Goal: Communication & Community: Answer question/provide support

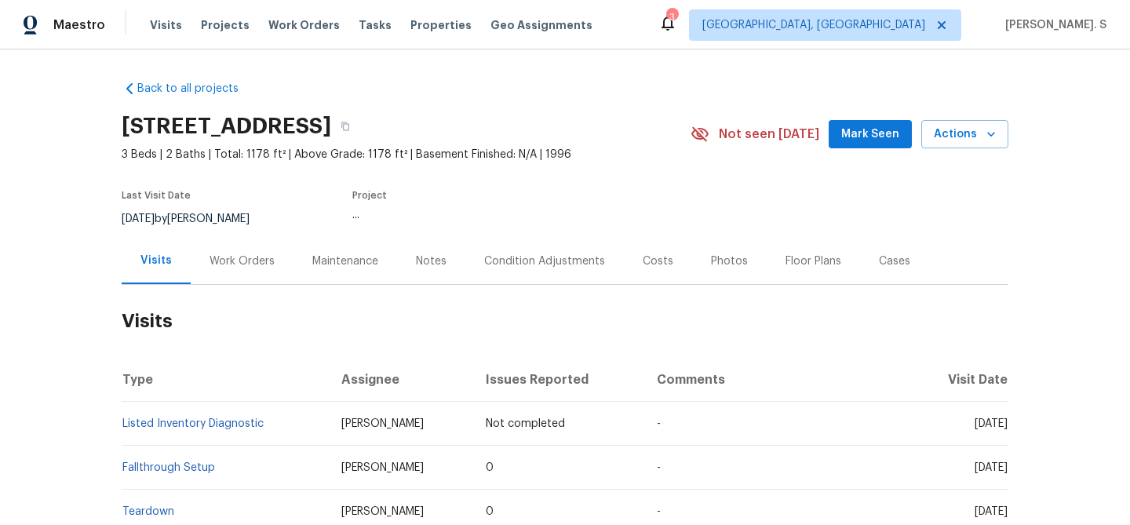
click at [253, 242] on div "Work Orders" at bounding box center [242, 261] width 103 height 46
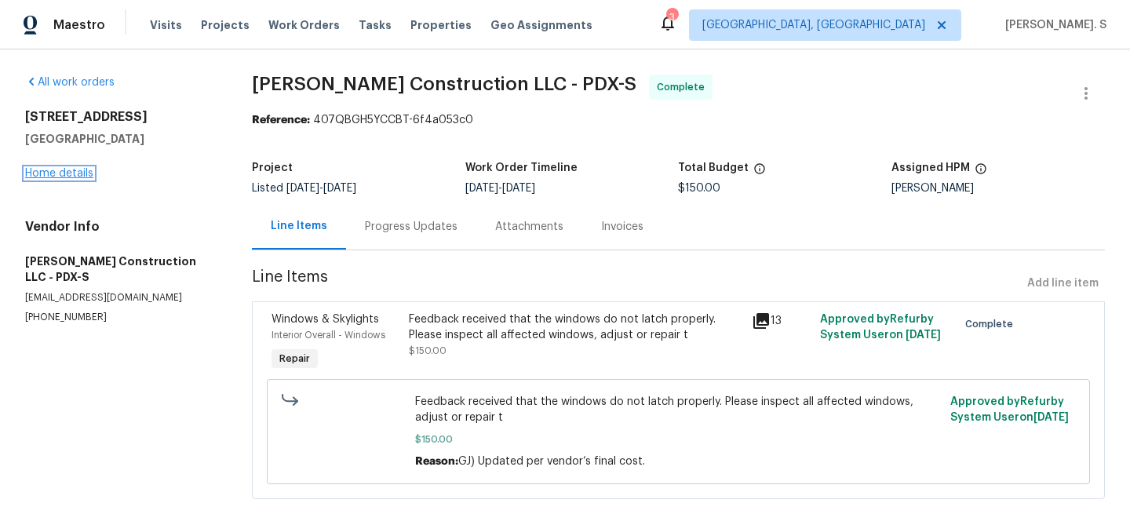
click at [63, 170] on link "Home details" at bounding box center [59, 173] width 68 height 11
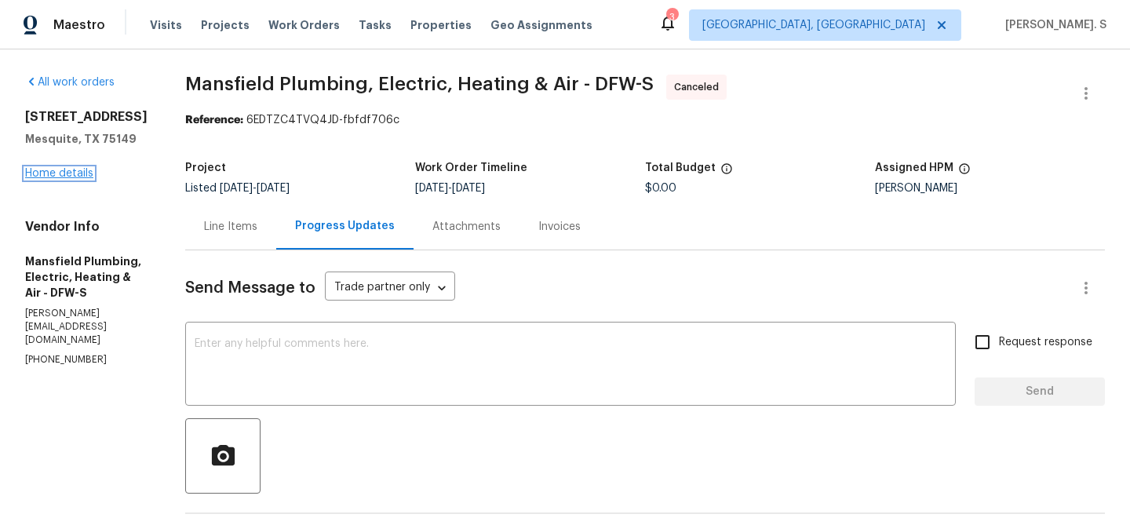
click at [60, 177] on link "Home details" at bounding box center [59, 173] width 68 height 11
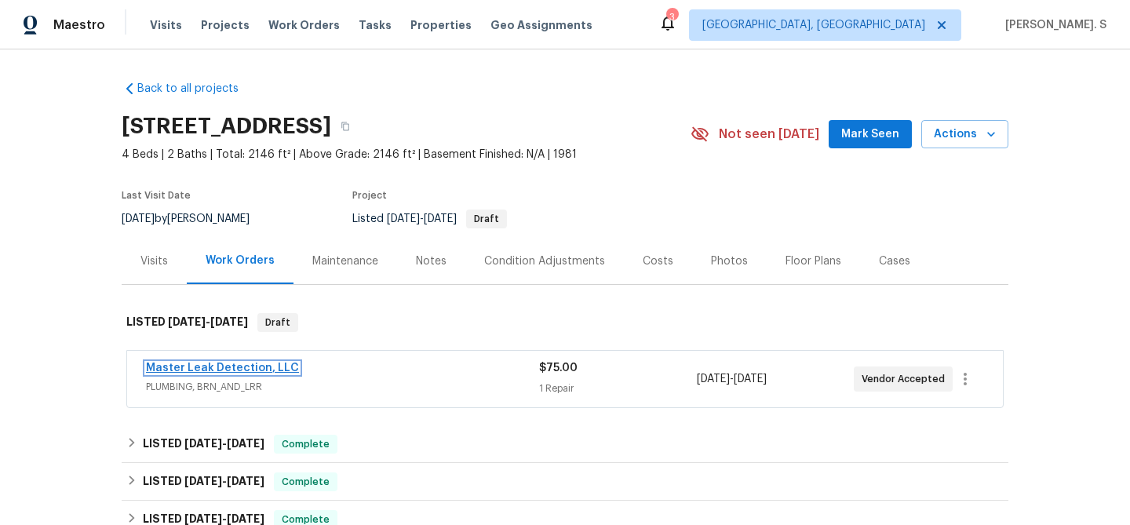
click at [259, 370] on link "Master Leak Detection, LLC" at bounding box center [222, 367] width 153 height 11
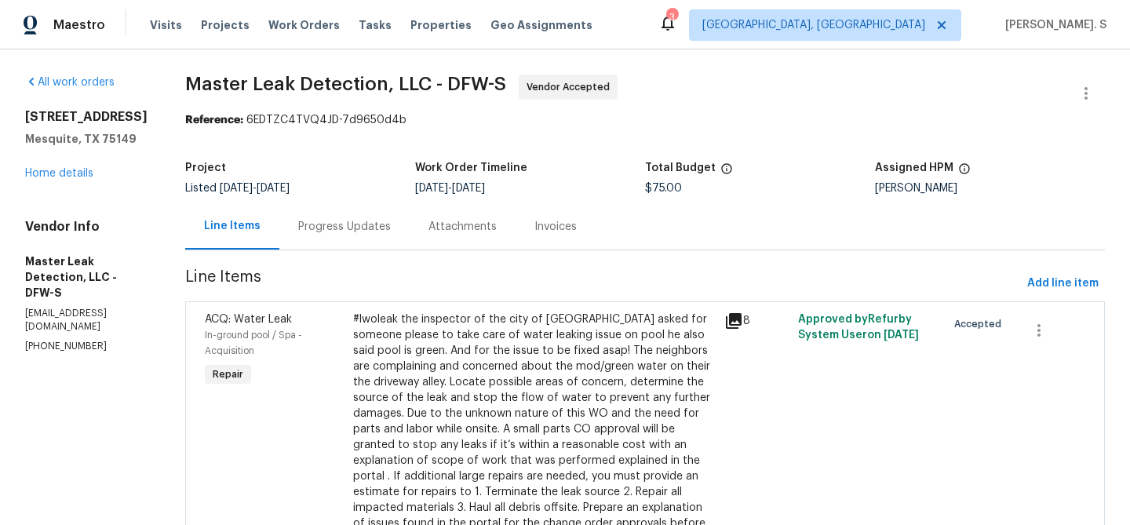
click at [410, 246] on div "Progress Updates" at bounding box center [344, 226] width 130 height 46
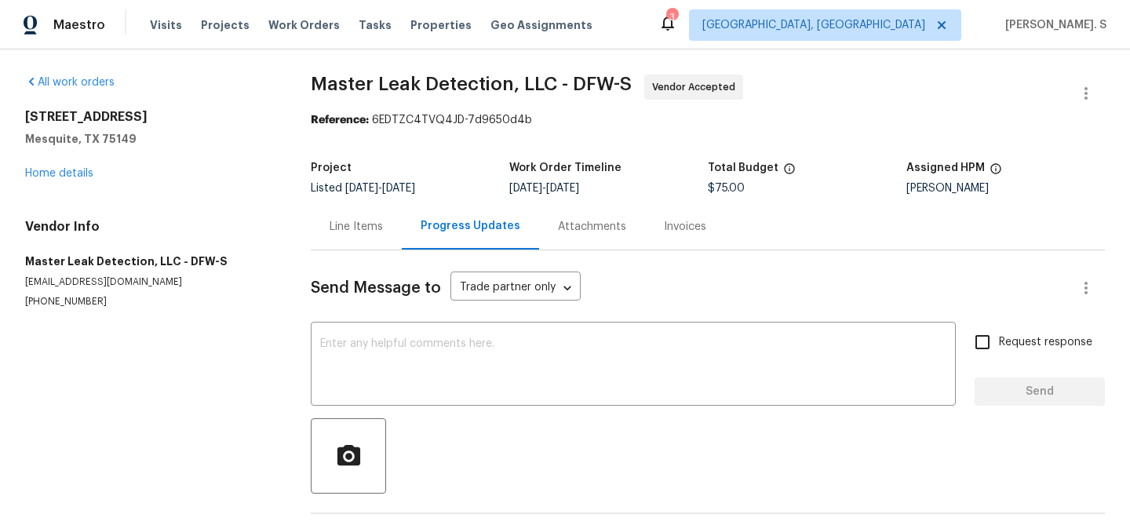
click at [402, 230] on div "Progress Updates" at bounding box center [470, 226] width 137 height 46
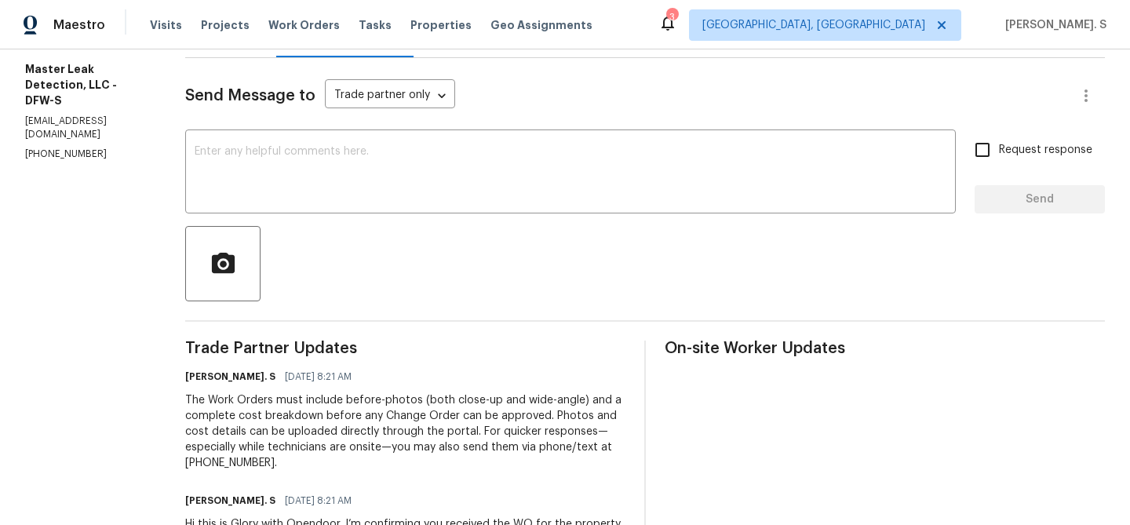
scroll to position [202, 0]
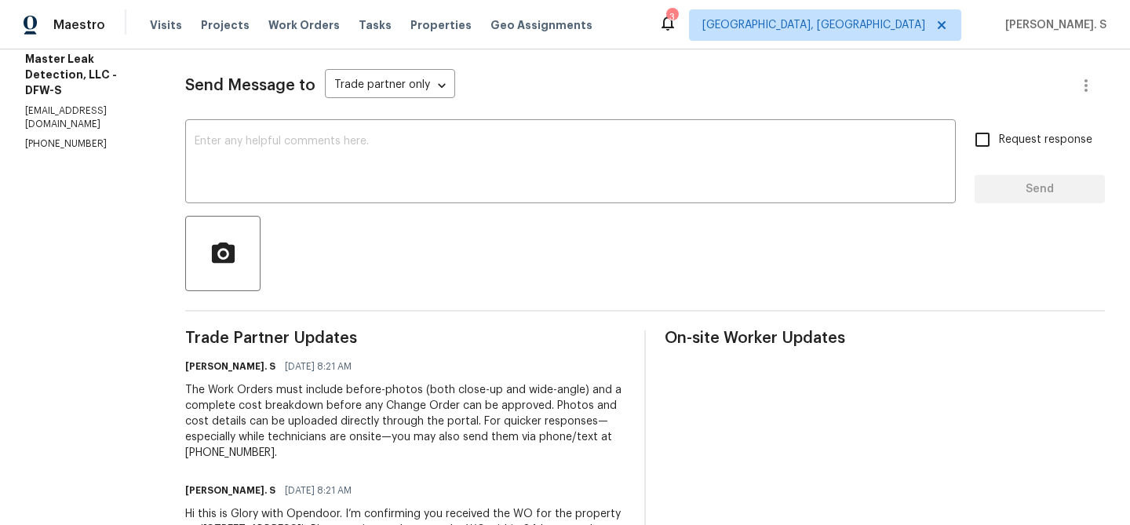
click at [395, 204] on div "Send Message to Trade partner only Trade partner only ​ x ​ Request response Se…" at bounding box center [645, 318] width 920 height 540
click at [394, 183] on textarea at bounding box center [571, 163] width 752 height 55
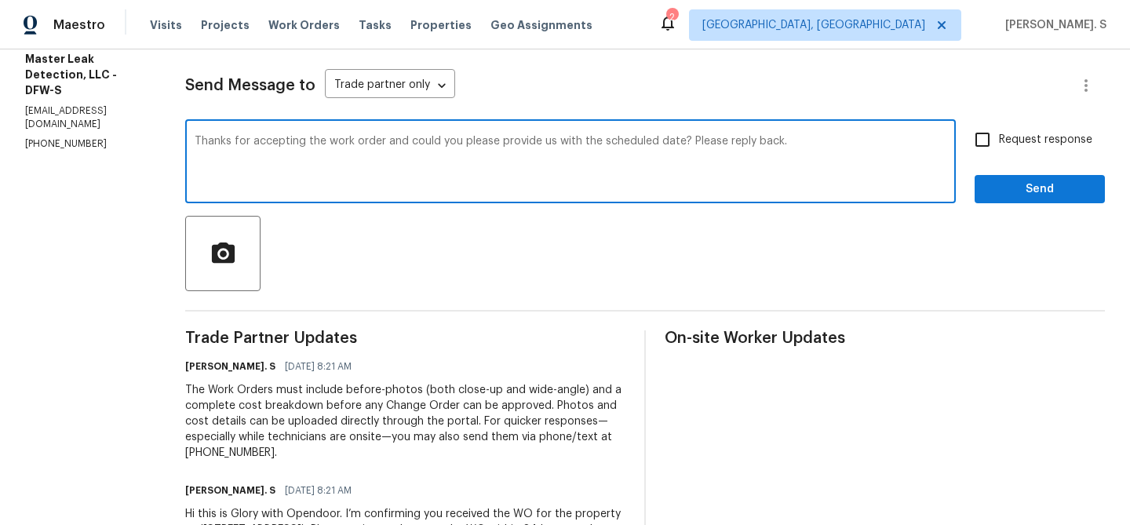
type textarea "Thanks for accepting the work order and could you please provide us with the sc…"
click at [1037, 136] on span "Request response" at bounding box center [1045, 140] width 93 height 16
click at [999, 136] on input "Request response" at bounding box center [982, 139] width 33 height 33
checkbox input "true"
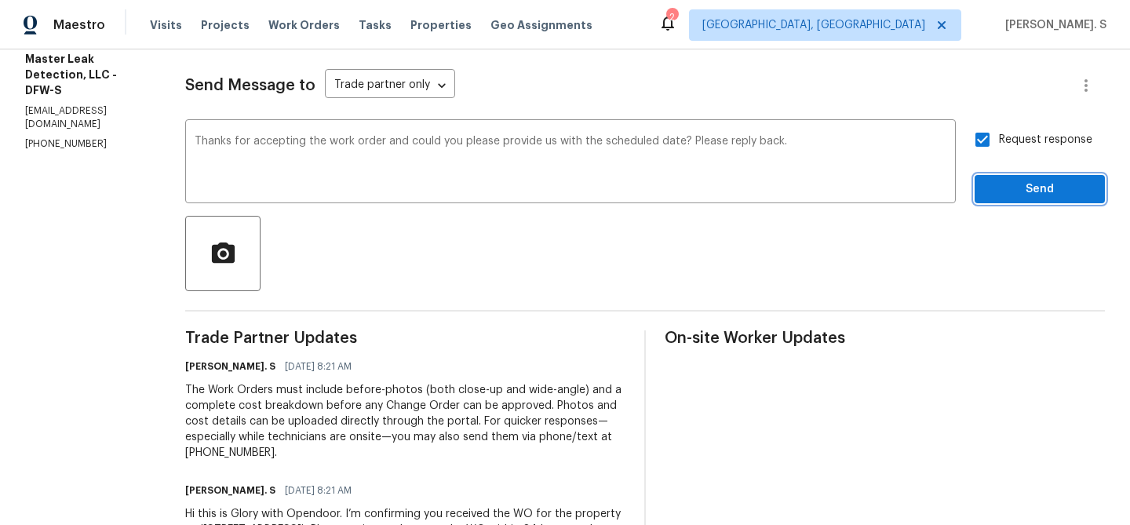
click at [1023, 187] on span "Send" at bounding box center [1039, 190] width 105 height 20
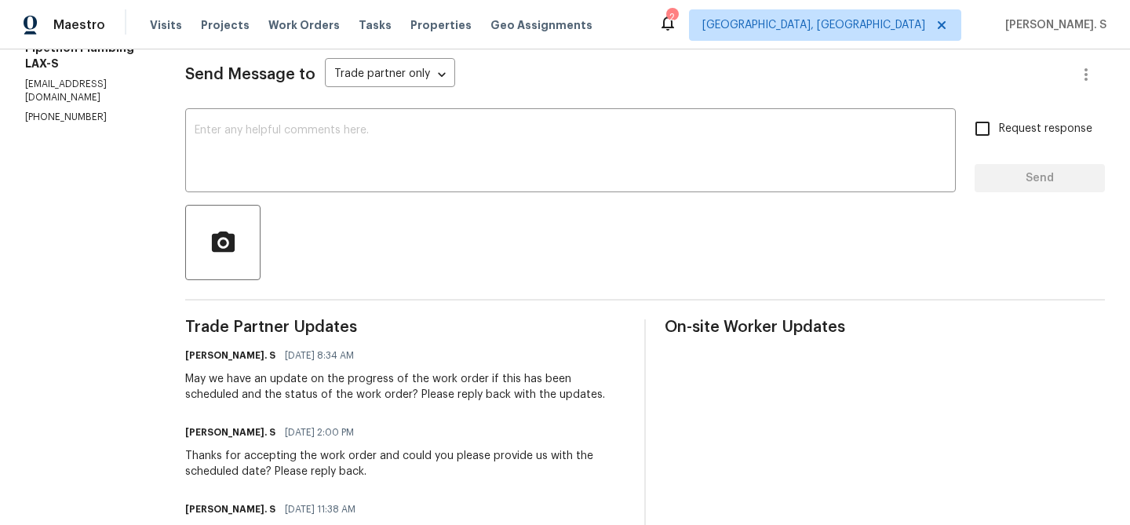
scroll to position [220, 0]
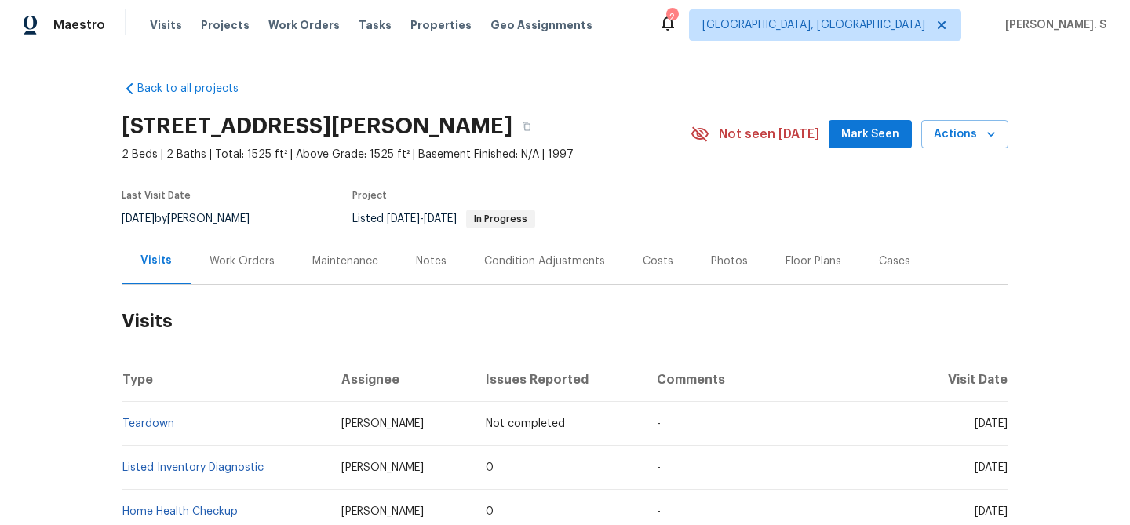
click at [253, 249] on div "Work Orders" at bounding box center [242, 261] width 103 height 46
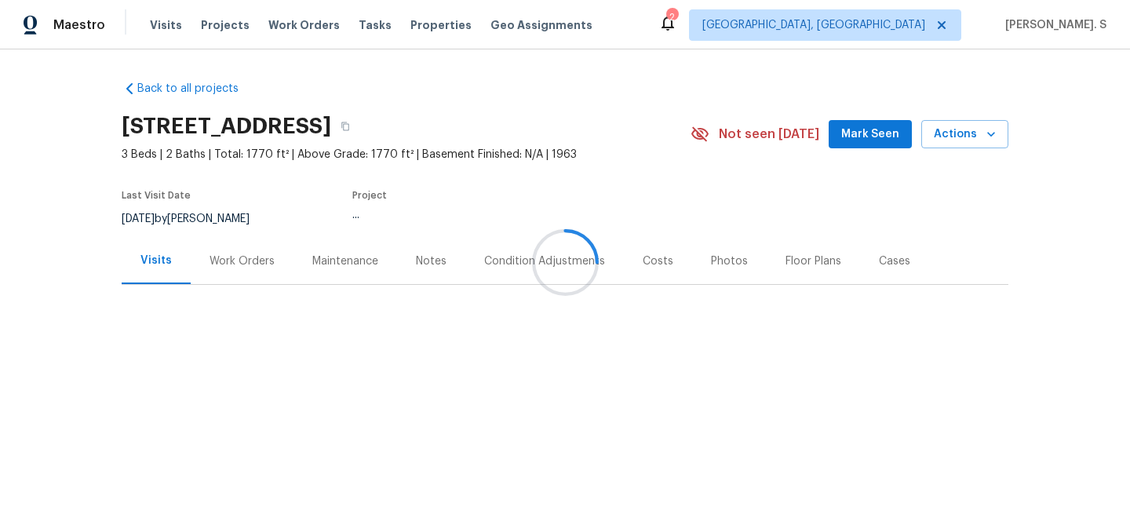
click at [231, 262] on div at bounding box center [565, 262] width 1130 height 525
click at [231, 262] on div "Work Orders" at bounding box center [241, 261] width 65 height 16
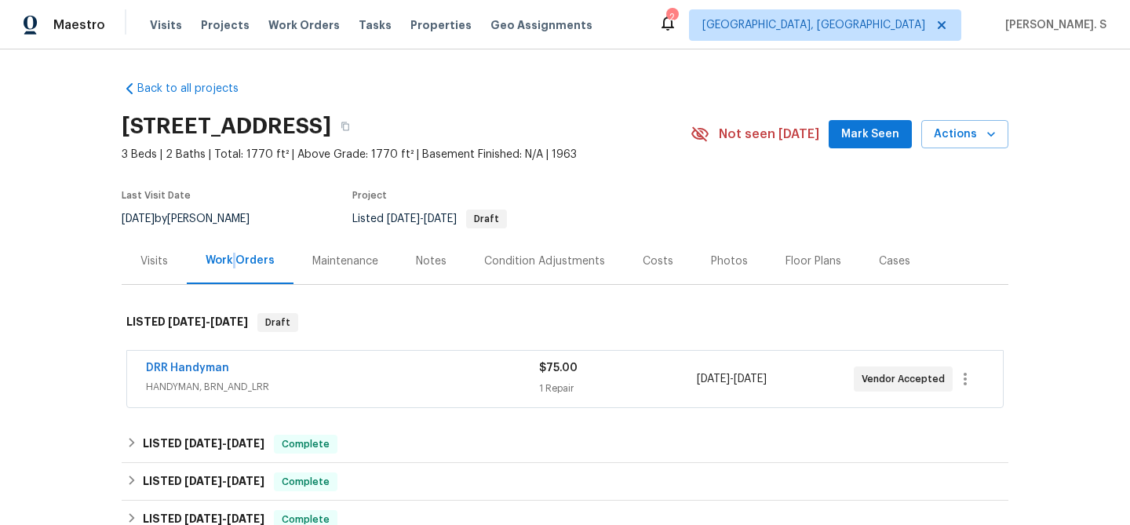
click at [231, 262] on div "Work Orders" at bounding box center [240, 261] width 69 height 16
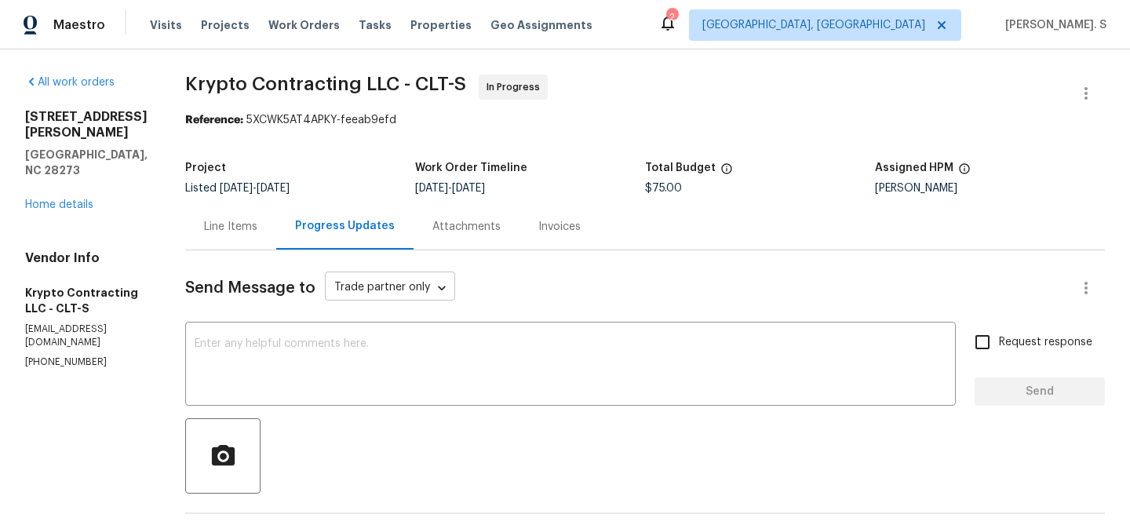
scroll to position [185, 0]
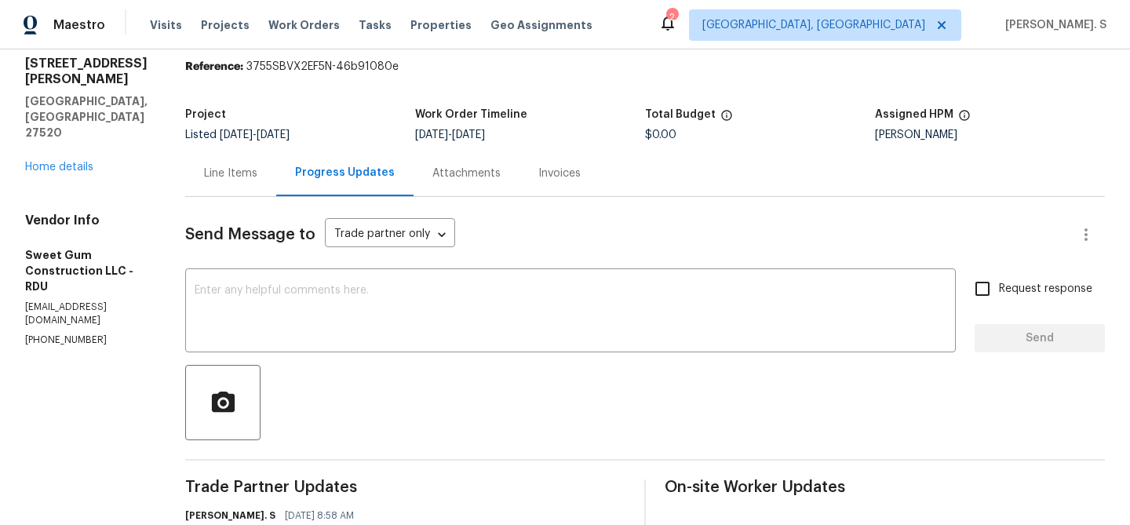
scroll to position [17, 0]
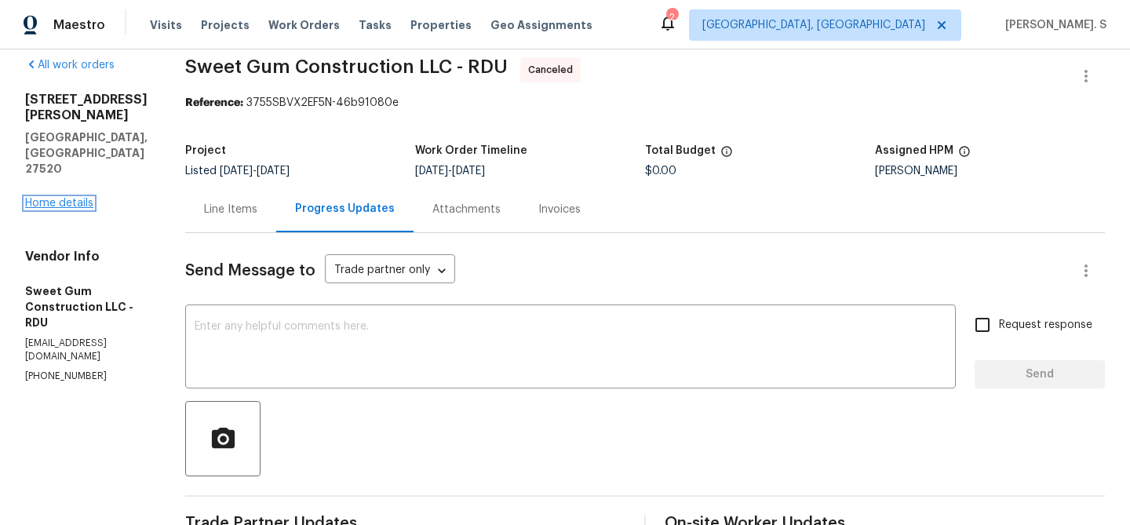
click at [59, 198] on link "Home details" at bounding box center [59, 203] width 68 height 11
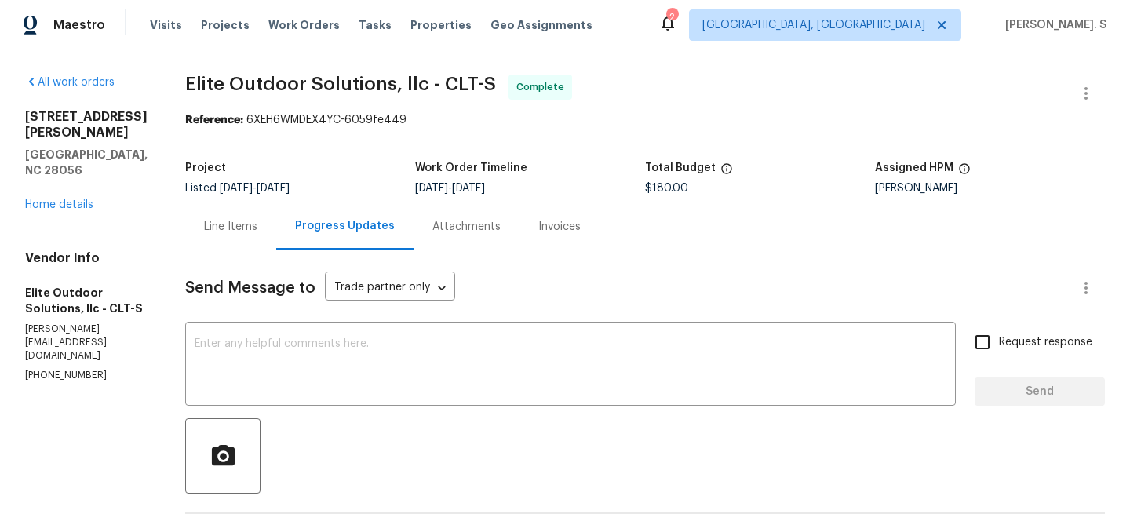
click at [77, 180] on div "4903 Jamee Dr Gastonia, NC 28056 Home details" at bounding box center [86, 161] width 122 height 104
click at [65, 199] on link "Home details" at bounding box center [59, 204] width 68 height 11
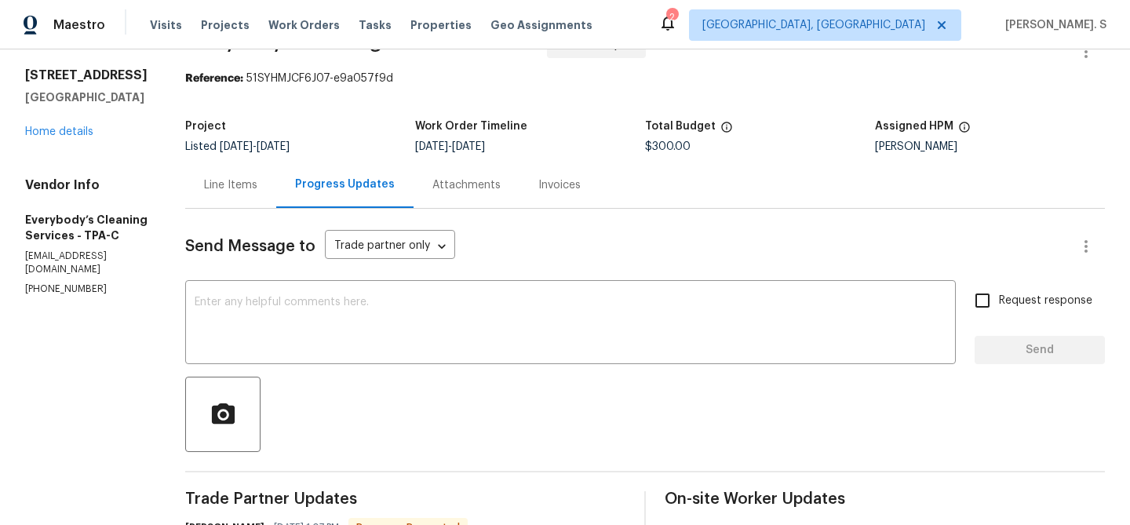
scroll to position [111, 0]
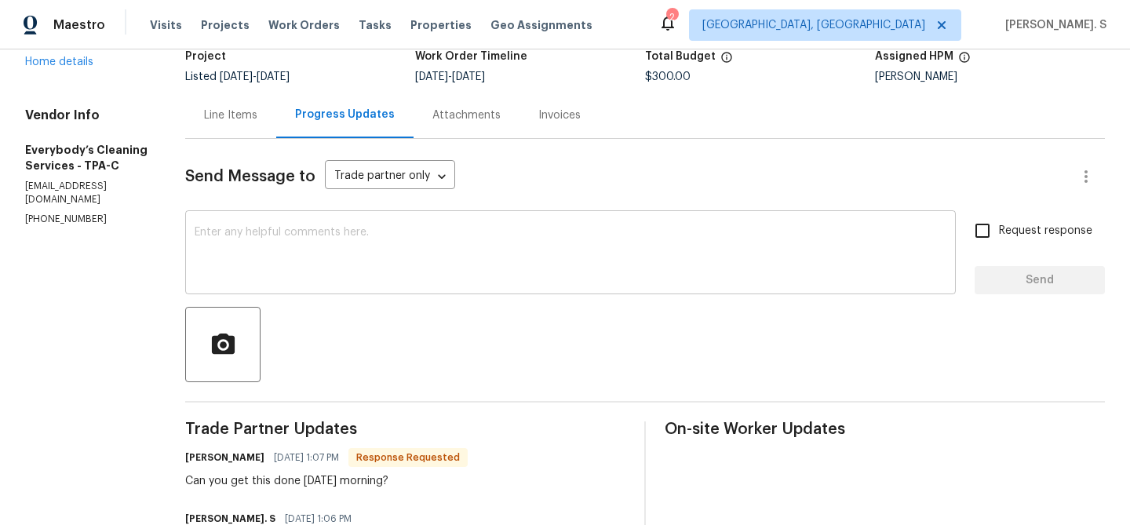
click at [490, 270] on textarea at bounding box center [571, 254] width 752 height 55
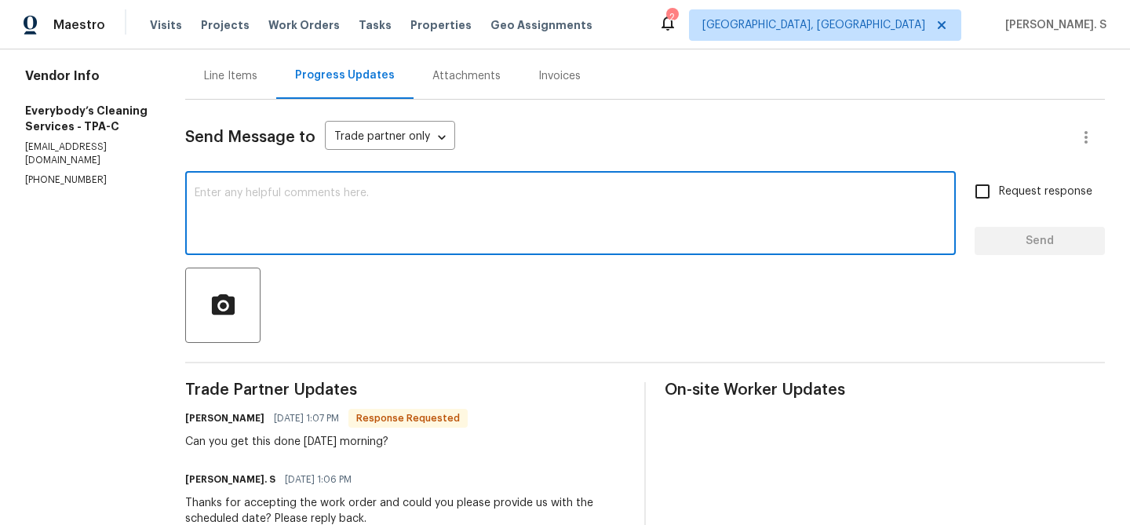
scroll to position [155, 0]
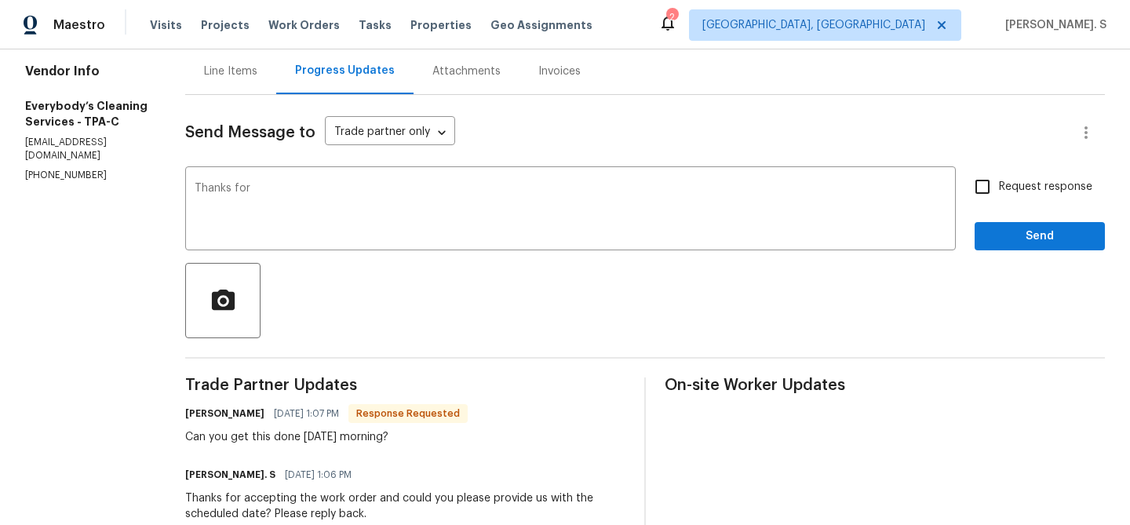
drag, startPoint x: 332, startPoint y: 417, endPoint x: 241, endPoint y: 417, distance: 91.0
click at [239, 415] on div "All work orders 2253 Heron Cir Clearwater, FL 33762 Home details Vendor Info Ev…" at bounding box center [565, 346] width 1130 height 904
copy h6 "Angelina Tompkins"
click at [721, 209] on textarea "Thanks for" at bounding box center [571, 210] width 752 height 55
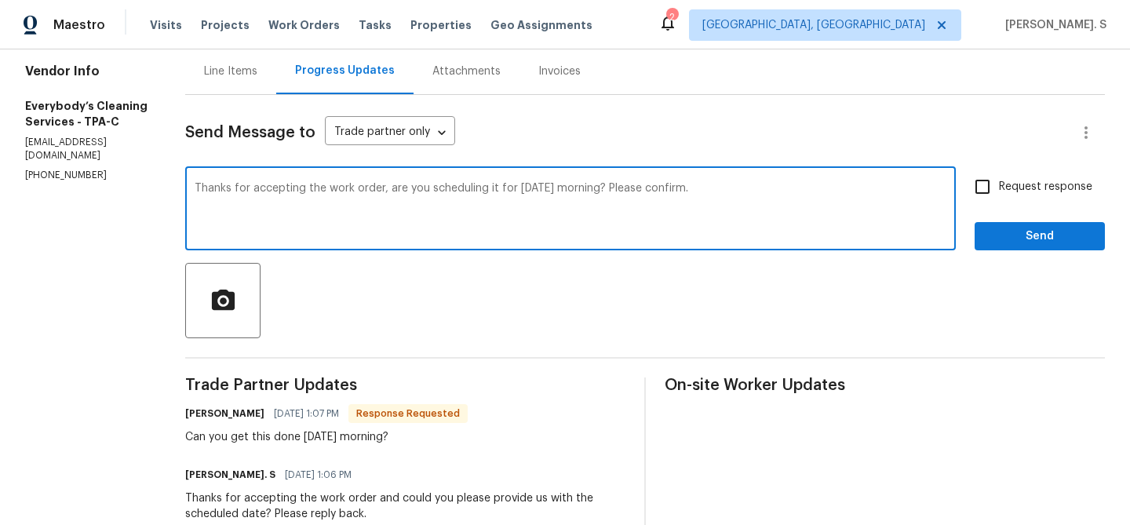
type textarea "Thanks for accepting the work order, are you scheduling it for tomorrow morning…"
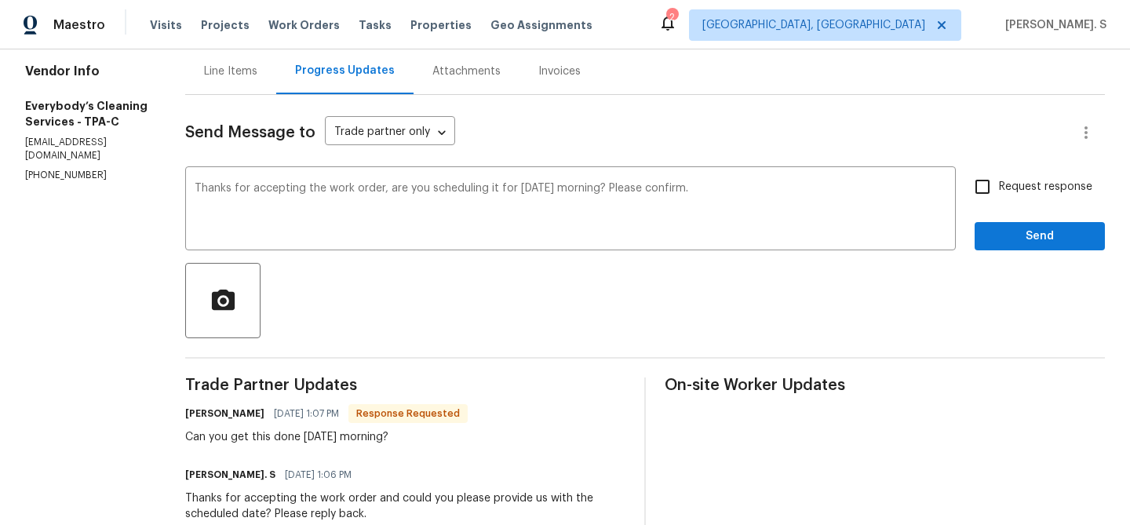
copy div "Can you get this done tomorrow morning?"
click at [997, 188] on input "Request response" at bounding box center [982, 186] width 33 height 33
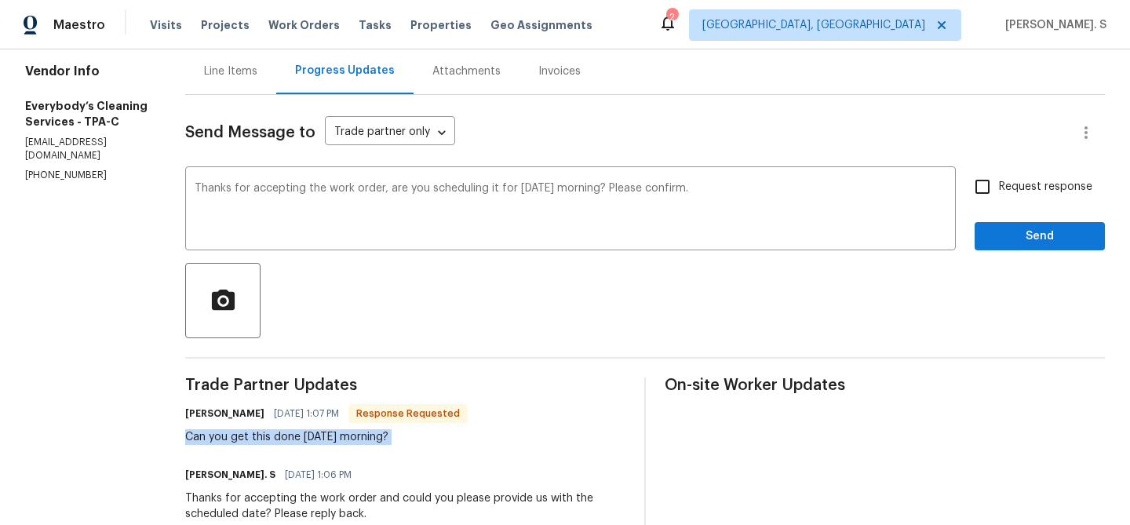
checkbox input "true"
click at [1000, 228] on span "Send" at bounding box center [1039, 237] width 105 height 20
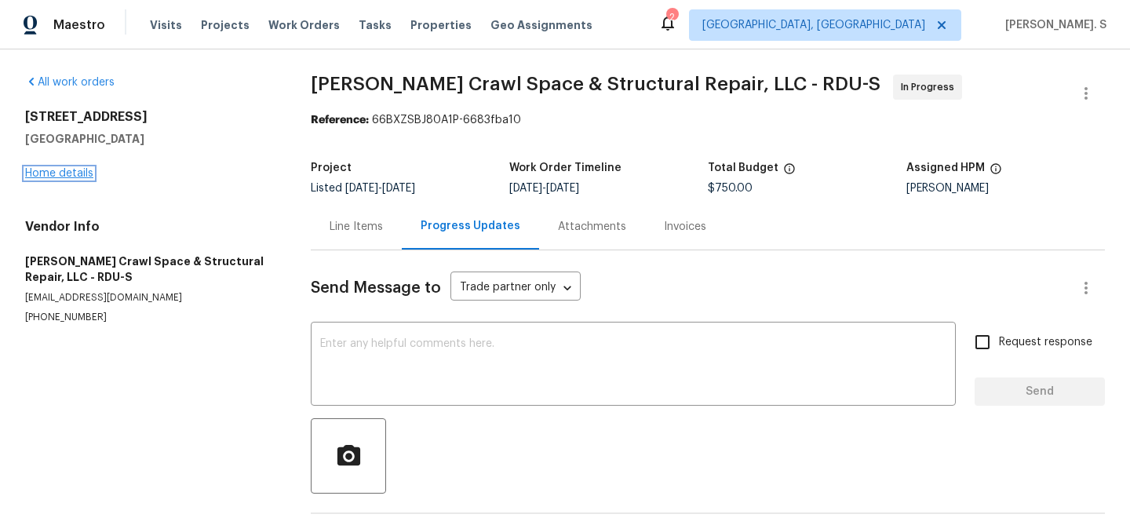
click at [88, 169] on link "Home details" at bounding box center [59, 173] width 68 height 11
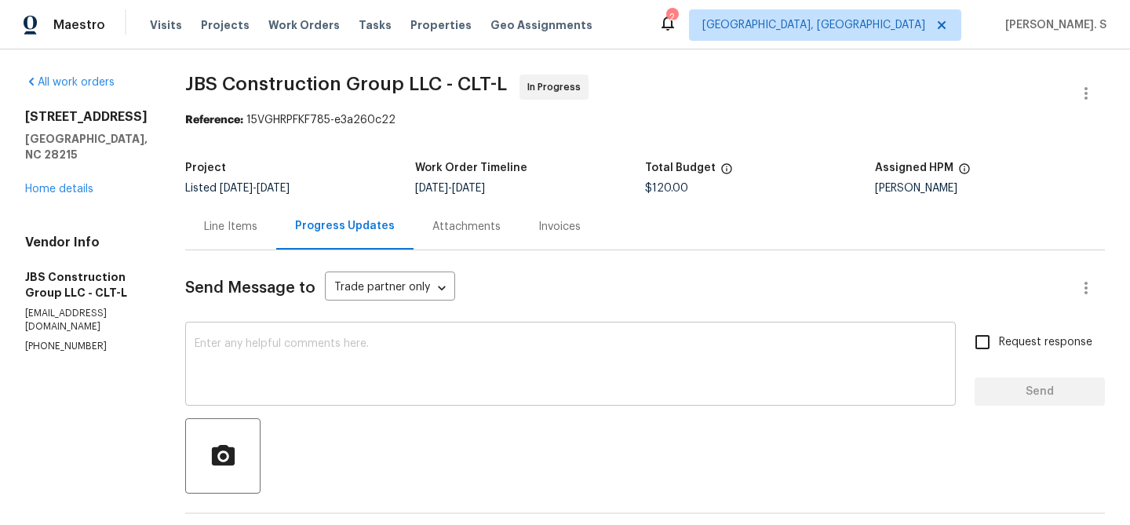
click at [332, 352] on textarea at bounding box center [571, 365] width 752 height 55
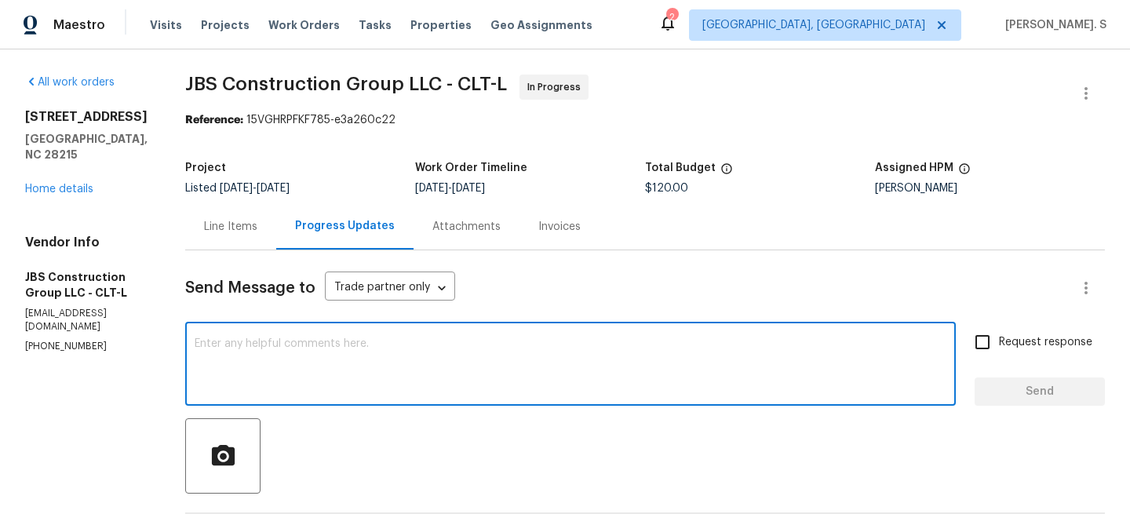
paste textarea "Pressure wash home of all dirt. Remove old pine needle debris in front beds and…"
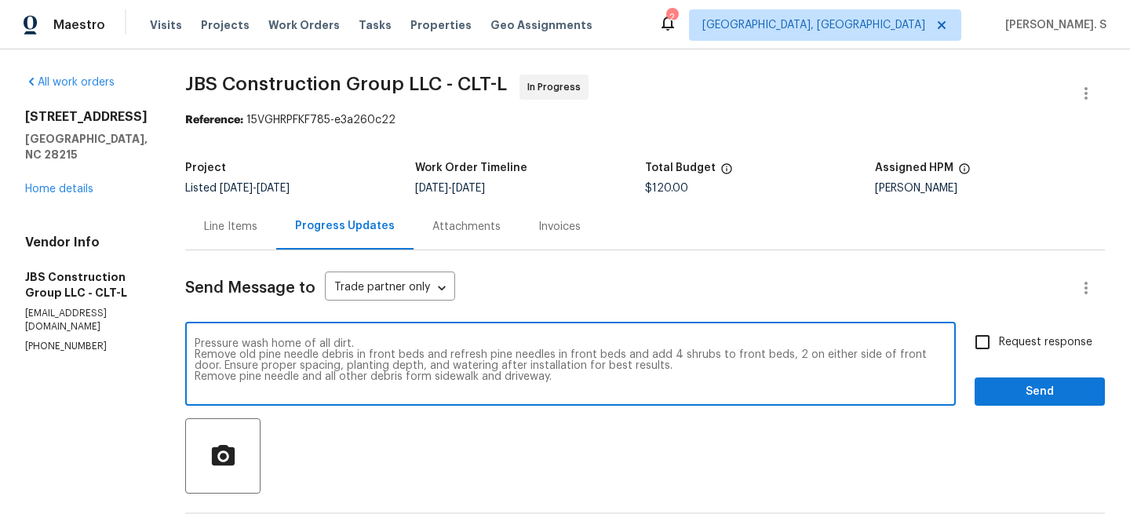
click at [238, 337] on div "Pressure wash home of all dirt. Remove old pine needle debris in front beds and…" at bounding box center [570, 366] width 770 height 80
click at [240, 345] on div "Pressure wash home of all dirt. Remove old pine needle debris in front beds and…" at bounding box center [570, 366] width 770 height 80
click at [243, 344] on textarea "Pressure wash home of all dirt. Remove old pine needle debris in front beds and…" at bounding box center [571, 365] width 752 height 55
click at [243, 355] on textarea "As per BR advice, we wanted you to Pressure wash home of all dirt. Remove old p…" at bounding box center [571, 365] width 752 height 55
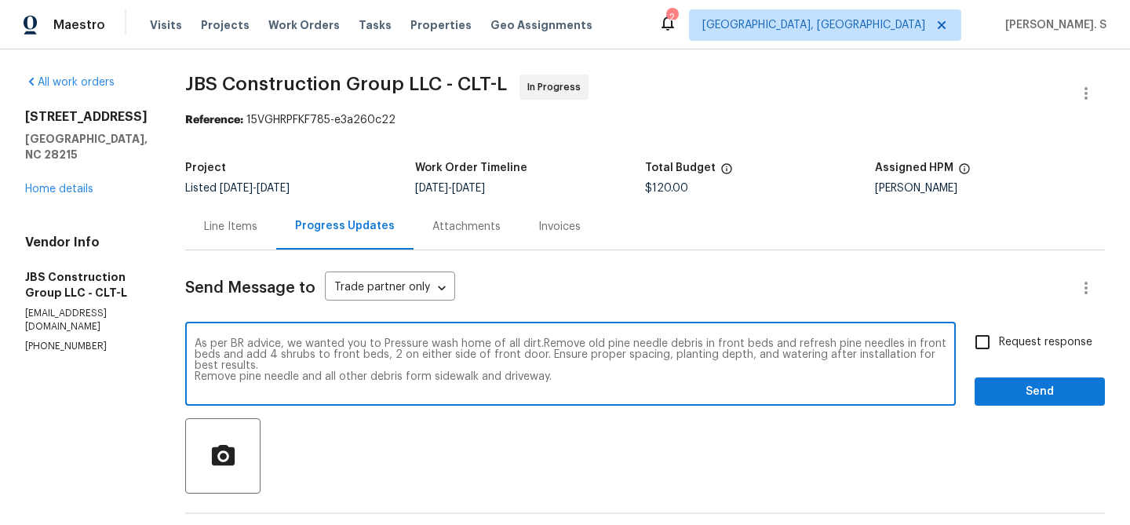
click at [244, 373] on textarea "As per BR advice, we wanted you to Pressure wash home of all dirt.Remove old pi…" at bounding box center [571, 365] width 752 height 55
click at [745, 361] on textarea "As per BR advice, we wanted you to Pressure wash home of all dirt.Remove old pi…" at bounding box center [571, 365] width 752 height 55
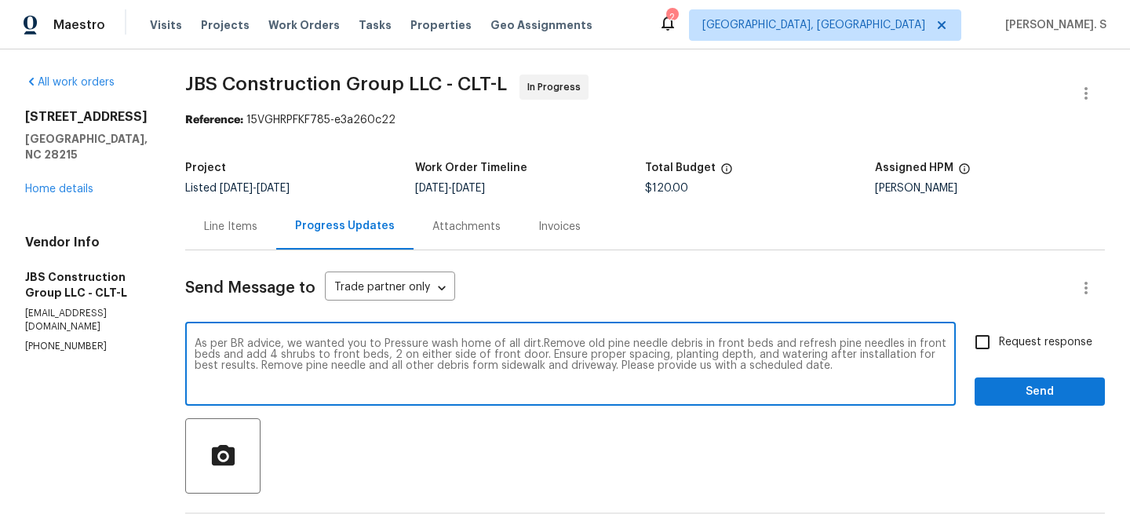
click at [745, 361] on textarea "As per BR advice, we wanted you to Pressure wash home of all dirt.Remove old pi…" at bounding box center [571, 365] width 752 height 55
type textarea "As per BR advice, we wanted you to Pressure wash home of all dirt.Remove old pi…"
click at [1041, 337] on span "Request response" at bounding box center [1045, 342] width 93 height 16
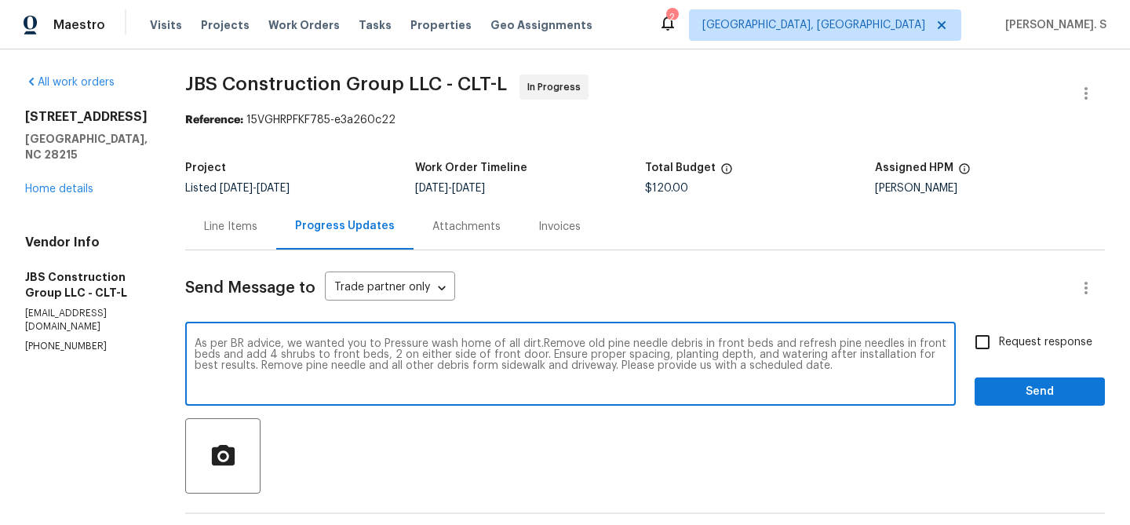
click at [999, 337] on input "Request response" at bounding box center [982, 342] width 33 height 33
checkbox input "true"
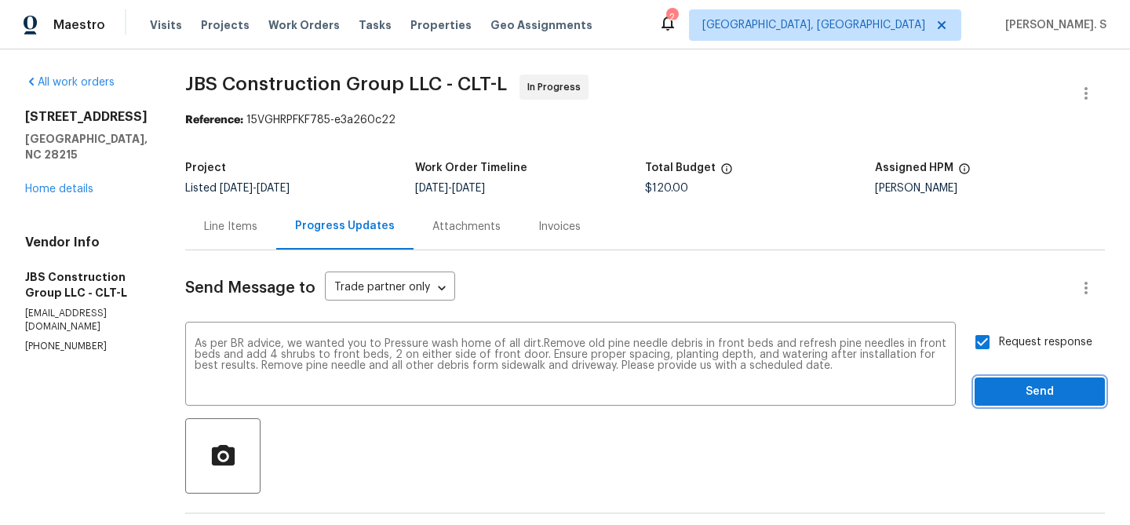
click at [1018, 401] on button "Send" at bounding box center [1039, 391] width 130 height 29
